Goal: Task Accomplishment & Management: Manage account settings

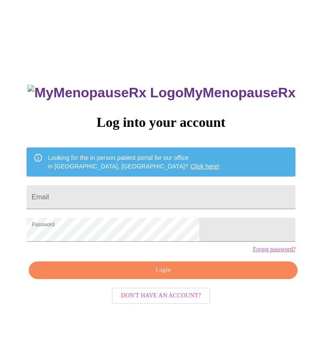
click at [208, 185] on input "Email" at bounding box center [161, 197] width 269 height 24
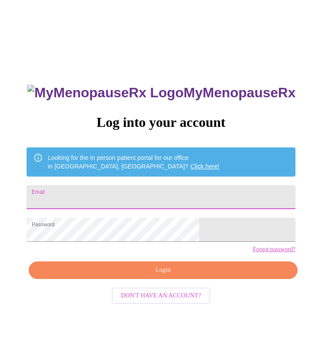
type input "[EMAIL_ADDRESS][DOMAIN_NAME]"
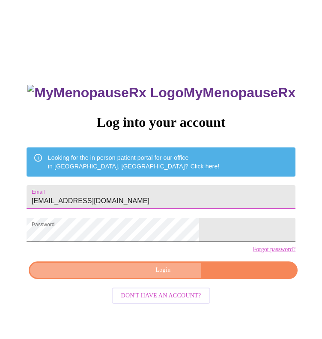
click at [132, 276] on span "Login" at bounding box center [163, 270] width 249 height 11
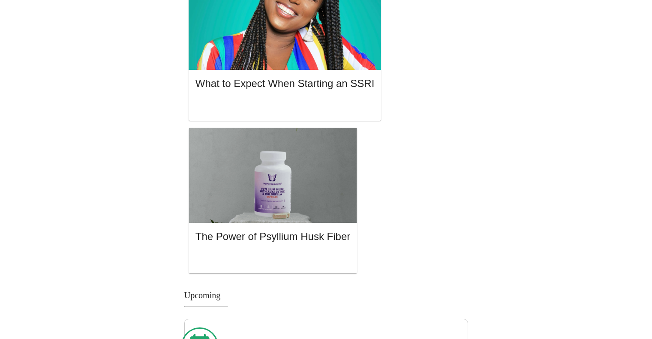
scroll to position [838, 0]
